Goal: Navigation & Orientation: Go to known website

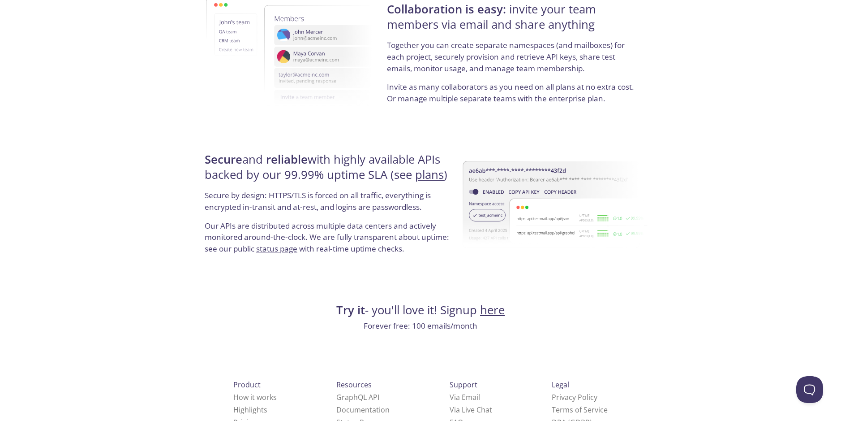
scroll to position [1627, 0]
